Goal: Task Accomplishment & Management: Complete application form

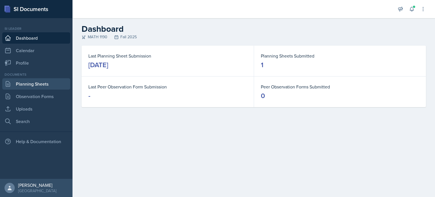
click at [40, 83] on link "Planning Sheets" at bounding box center [36, 83] width 68 height 11
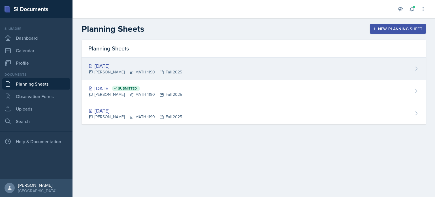
click at [125, 79] on div "[DATE] [PERSON_NAME] MATH 1190 Fall 2025" at bounding box center [254, 69] width 344 height 22
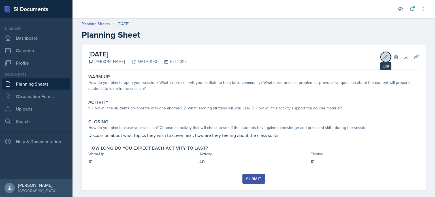
click at [381, 60] on button "Edit" at bounding box center [386, 57] width 10 height 10
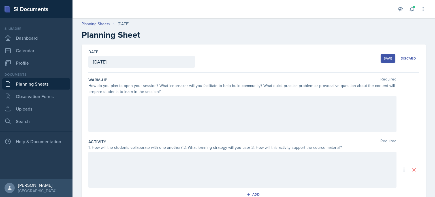
click at [271, 108] on div at bounding box center [242, 114] width 308 height 36
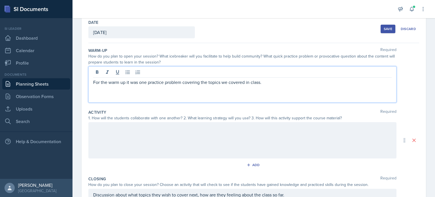
click at [268, 133] on div at bounding box center [242, 140] width 308 height 36
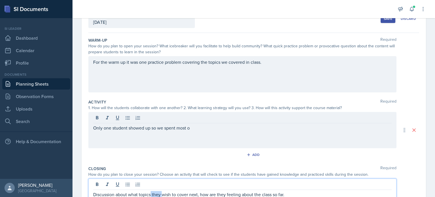
drag, startPoint x: 161, startPoint y: 184, endPoint x: 151, endPoint y: 185, distance: 10.5
click at [151, 185] on div "Discussion about what topics they wish to cover next, how are they feeling abou…" at bounding box center [242, 196] width 308 height 36
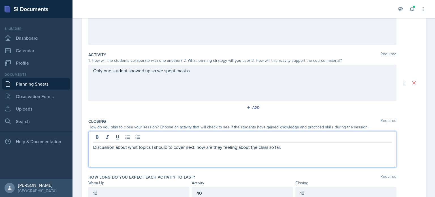
scroll to position [88, 0]
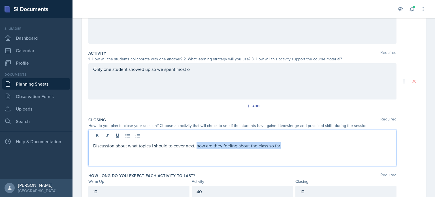
drag, startPoint x: 288, startPoint y: 145, endPoint x: 197, endPoint y: 146, distance: 91.2
click at [197, 146] on p "Discussion about what topics I should to cover next, how are they feeling about…" at bounding box center [242, 145] width 299 height 7
click at [186, 146] on p "Discussion about what topics I should to cover next" at bounding box center [242, 145] width 299 height 7
click at [213, 146] on p "Discussion about what topics I should to cover in the next" at bounding box center [242, 145] width 299 height 7
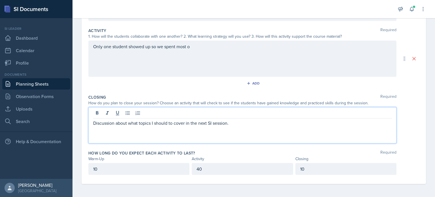
click at [215, 167] on p "40" at bounding box center [242, 168] width 91 height 7
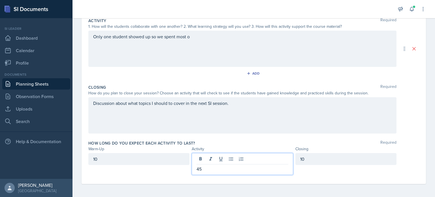
click at [331, 160] on div "10" at bounding box center [345, 159] width 101 height 12
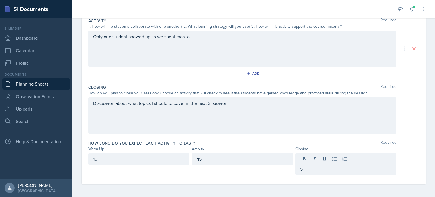
click at [330, 131] on div "Discussion about what topics I should to cover in the next SI session." at bounding box center [242, 115] width 308 height 36
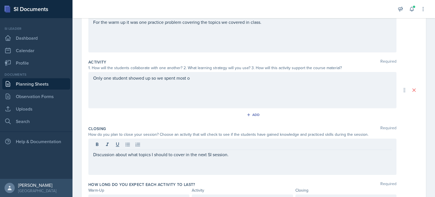
click at [261, 103] on div "Only one student showed up so we spent most o" at bounding box center [242, 90] width 308 height 36
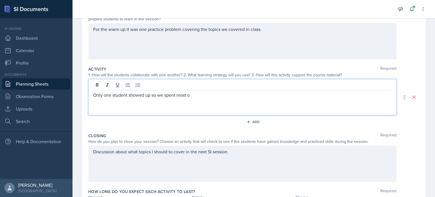
scroll to position [69, 0]
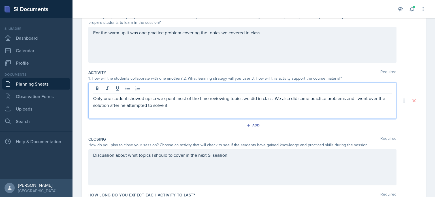
click at [235, 130] on div "Add" at bounding box center [253, 126] width 331 height 11
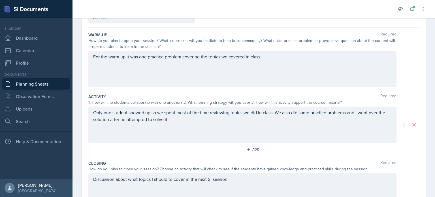
scroll to position [0, 0]
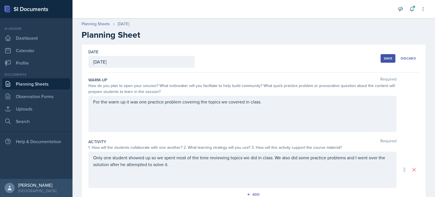
click at [384, 58] on div "Save" at bounding box center [388, 58] width 8 height 5
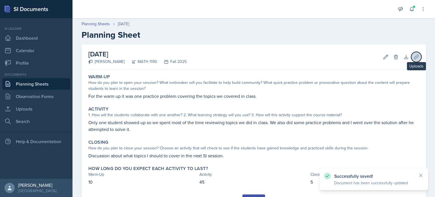
click at [414, 58] on icon at bounding box center [417, 57] width 6 height 6
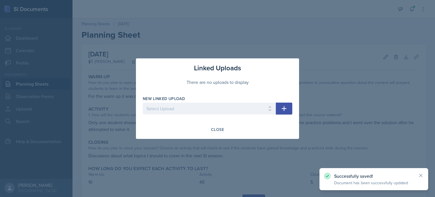
click at [238, 114] on div at bounding box center [209, 117] width 133 height 6
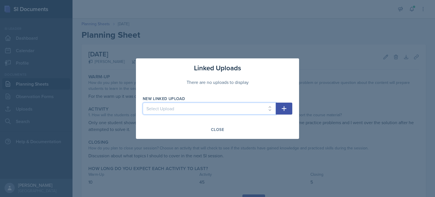
click at [256, 111] on select "Select Upload" at bounding box center [209, 109] width 133 height 12
click at [273, 111] on select "Select Upload" at bounding box center [209, 109] width 133 height 12
click at [287, 113] on button "button" at bounding box center [284, 109] width 16 height 12
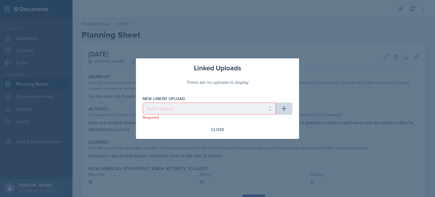
click at [253, 114] on p "Required" at bounding box center [209, 117] width 133 height 6
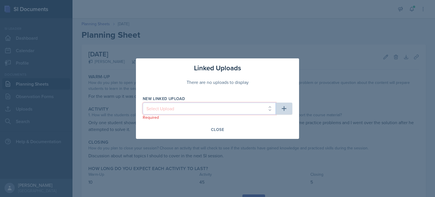
click at [256, 112] on select "Select Upload" at bounding box center [209, 109] width 133 height 12
click at [212, 110] on select "Select Upload" at bounding box center [209, 109] width 133 height 12
click at [195, 107] on select "Select Upload" at bounding box center [209, 109] width 133 height 12
click at [197, 103] on select "Select Upload" at bounding box center [209, 109] width 133 height 12
click at [198, 109] on select "Select Upload" at bounding box center [209, 109] width 133 height 12
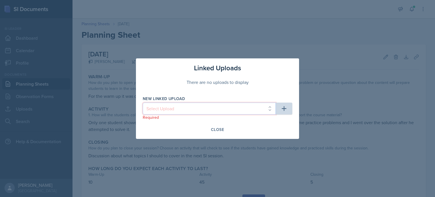
click at [251, 110] on select "Select Upload" at bounding box center [209, 109] width 133 height 12
click at [211, 109] on select "Select Upload" at bounding box center [209, 109] width 133 height 12
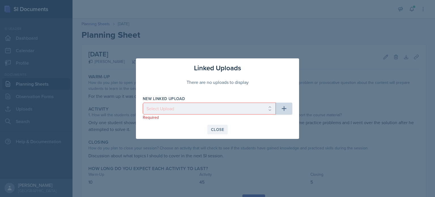
click at [217, 127] on div "Close" at bounding box center [217, 129] width 13 height 5
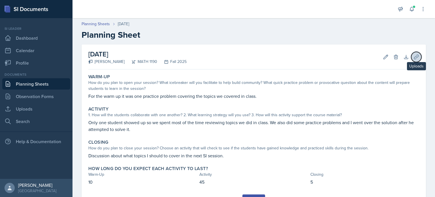
click at [411, 60] on button "Uploads" at bounding box center [416, 57] width 10 height 10
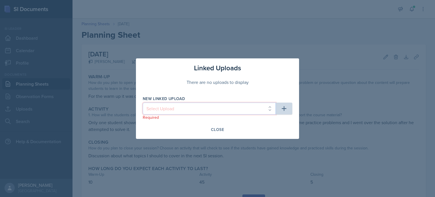
click at [222, 108] on select "Select Upload" at bounding box center [209, 109] width 133 height 12
click at [221, 108] on select "Select Upload" at bounding box center [209, 109] width 133 height 12
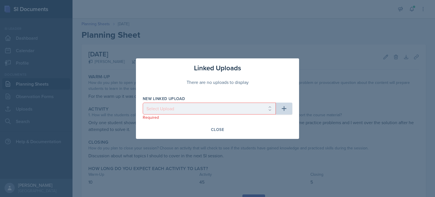
click at [222, 83] on div "There are no uploads to display" at bounding box center [218, 82] width 150 height 18
click at [288, 105] on button "button" at bounding box center [284, 109] width 16 height 12
click at [286, 110] on icon "button" at bounding box center [284, 108] width 7 height 7
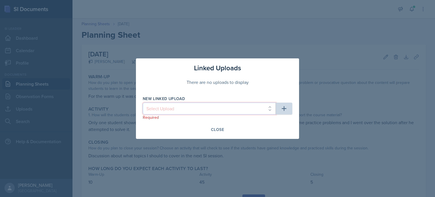
click at [203, 104] on select "Select Upload" at bounding box center [209, 109] width 133 height 12
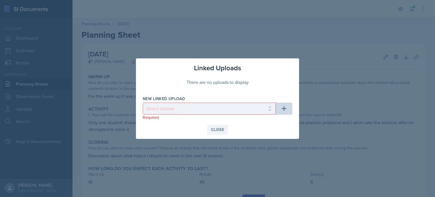
click at [213, 130] on div "Close" at bounding box center [217, 129] width 13 height 5
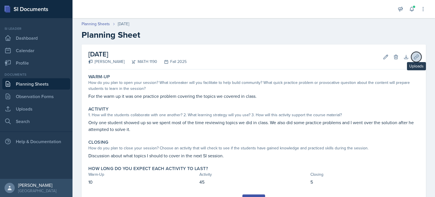
click at [414, 56] on icon at bounding box center [416, 57] width 4 height 4
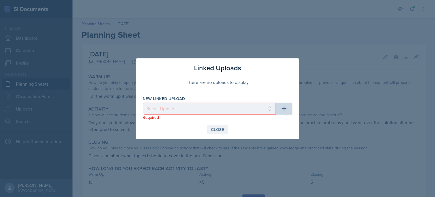
click at [210, 130] on button "Close" at bounding box center [217, 130] width 20 height 10
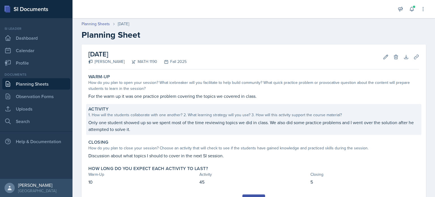
scroll to position [27, 0]
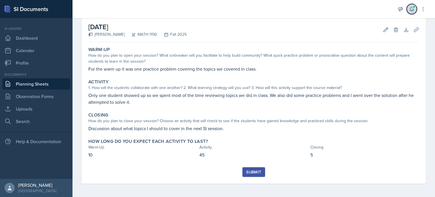
click at [415, 9] on button at bounding box center [412, 9] width 10 height 10
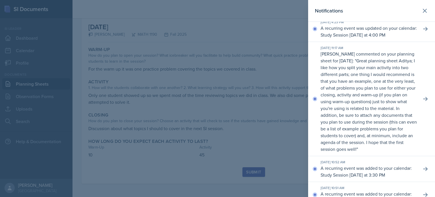
scroll to position [0, 0]
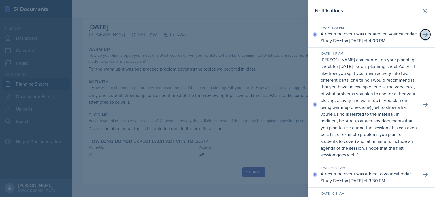
click at [425, 37] on button at bounding box center [425, 34] width 10 height 10
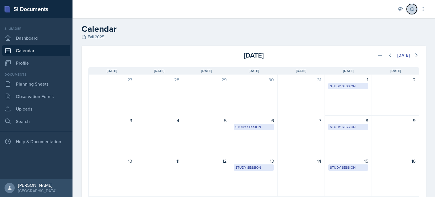
click at [412, 9] on icon at bounding box center [412, 9] width 6 height 6
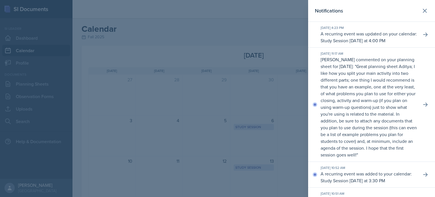
scroll to position [29, 0]
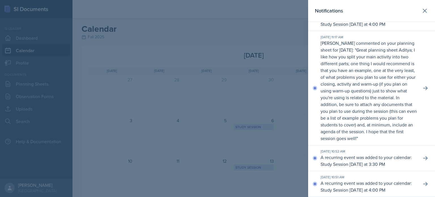
click at [296, 118] on div at bounding box center [217, 98] width 435 height 197
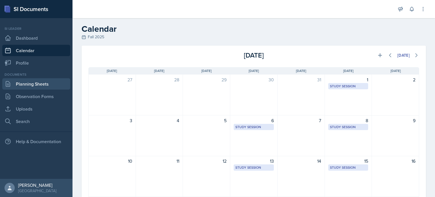
click at [49, 87] on link "Planning Sheets" at bounding box center [36, 83] width 68 height 11
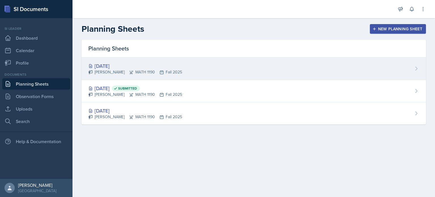
click at [223, 76] on div "[DATE] [PERSON_NAME] MATH 1190 Fall 2025" at bounding box center [254, 69] width 344 height 22
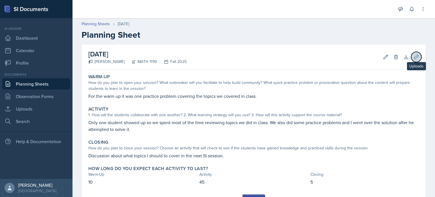
click at [411, 54] on button "Uploads" at bounding box center [416, 57] width 10 height 10
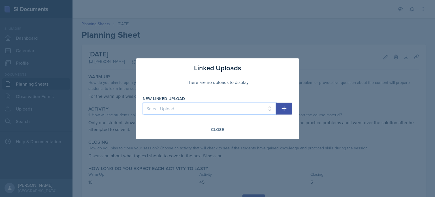
click at [218, 108] on select "Select Upload" at bounding box center [209, 109] width 133 height 12
click at [203, 106] on select "Select Upload" at bounding box center [209, 109] width 133 height 12
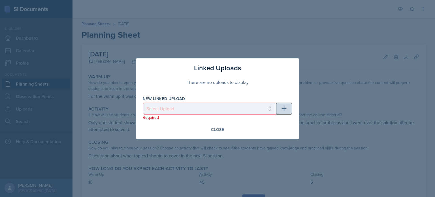
click at [282, 112] on button "button" at bounding box center [284, 109] width 16 height 12
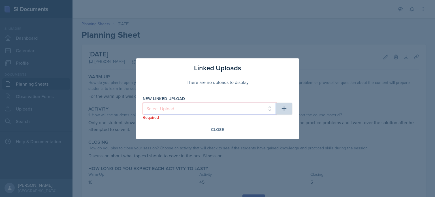
click at [234, 111] on select "Select Upload" at bounding box center [209, 109] width 133 height 12
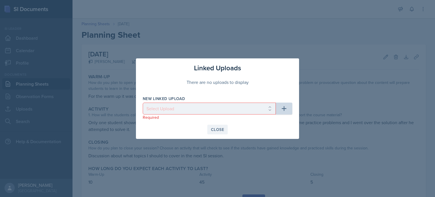
click at [216, 128] on div "Close" at bounding box center [217, 129] width 13 height 5
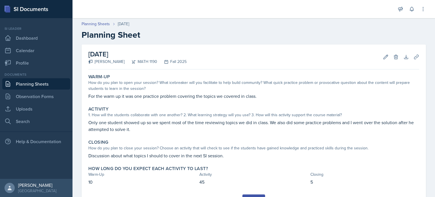
scroll to position [27, 0]
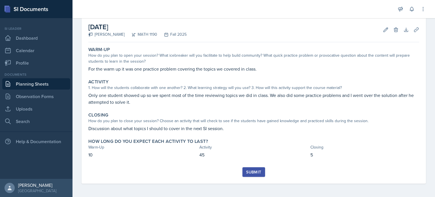
click at [257, 170] on div "Submit" at bounding box center [253, 172] width 15 height 5
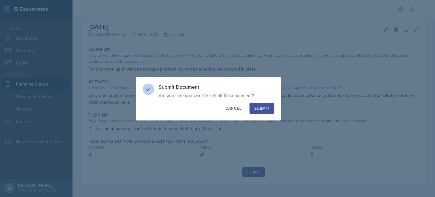
click at [267, 114] on div "Submit Document Are you sure you want to submit this document? This document wi…" at bounding box center [208, 99] width 145 height 44
click at [271, 110] on button "Submit" at bounding box center [262, 108] width 25 height 11
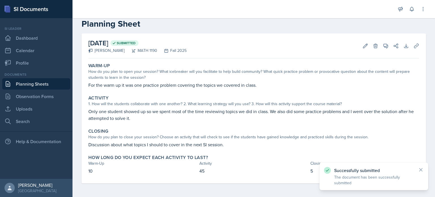
scroll to position [11, 0]
